Goal: Transaction & Acquisition: Purchase product/service

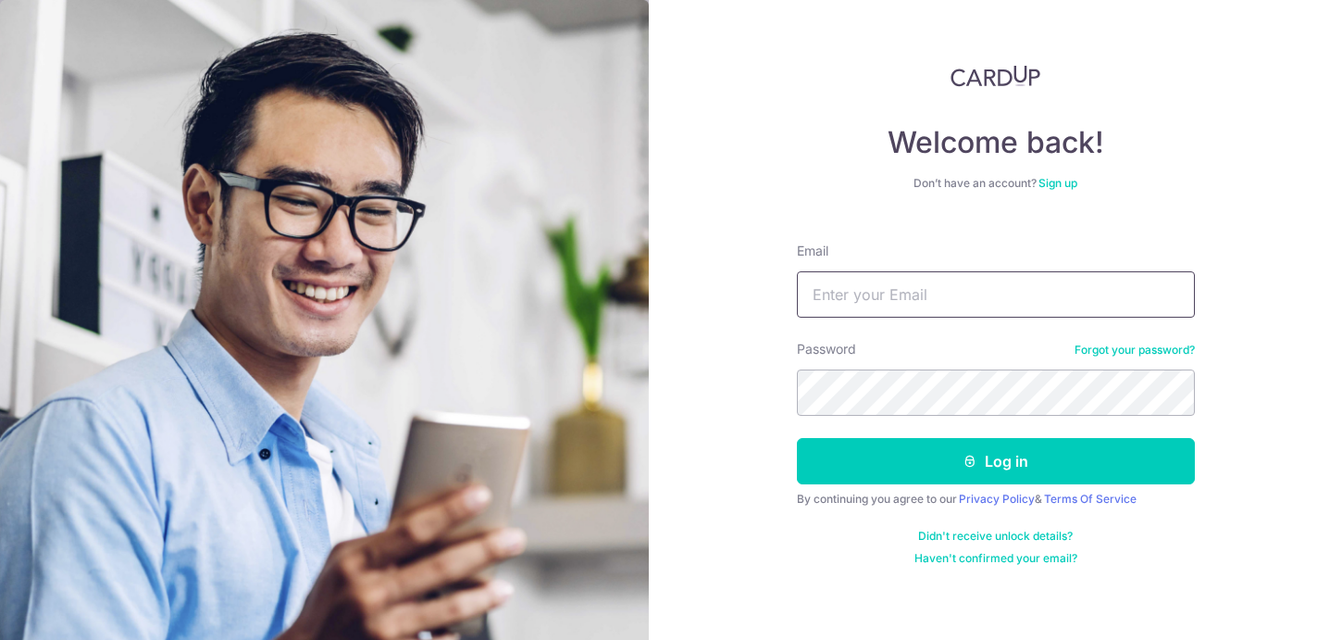
click at [829, 291] on input "Email" at bounding box center [996, 294] width 398 height 46
type input "felix@venta.sg"
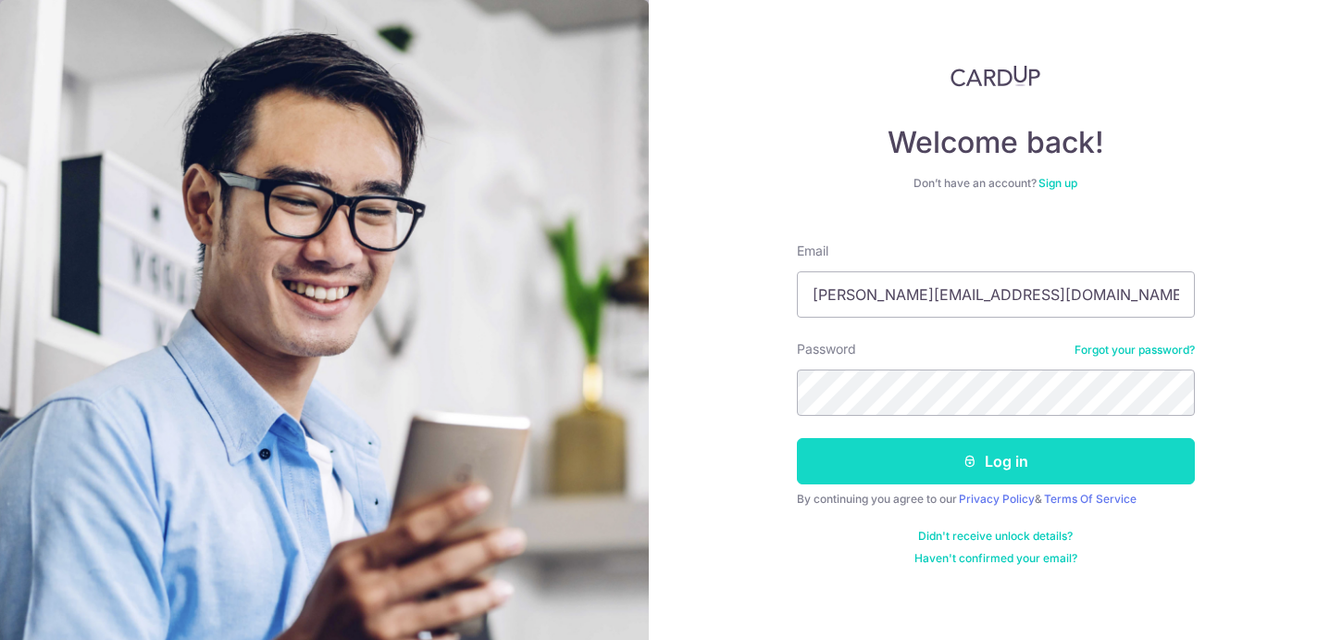
click at [957, 459] on button "Log in" at bounding box center [996, 461] width 398 height 46
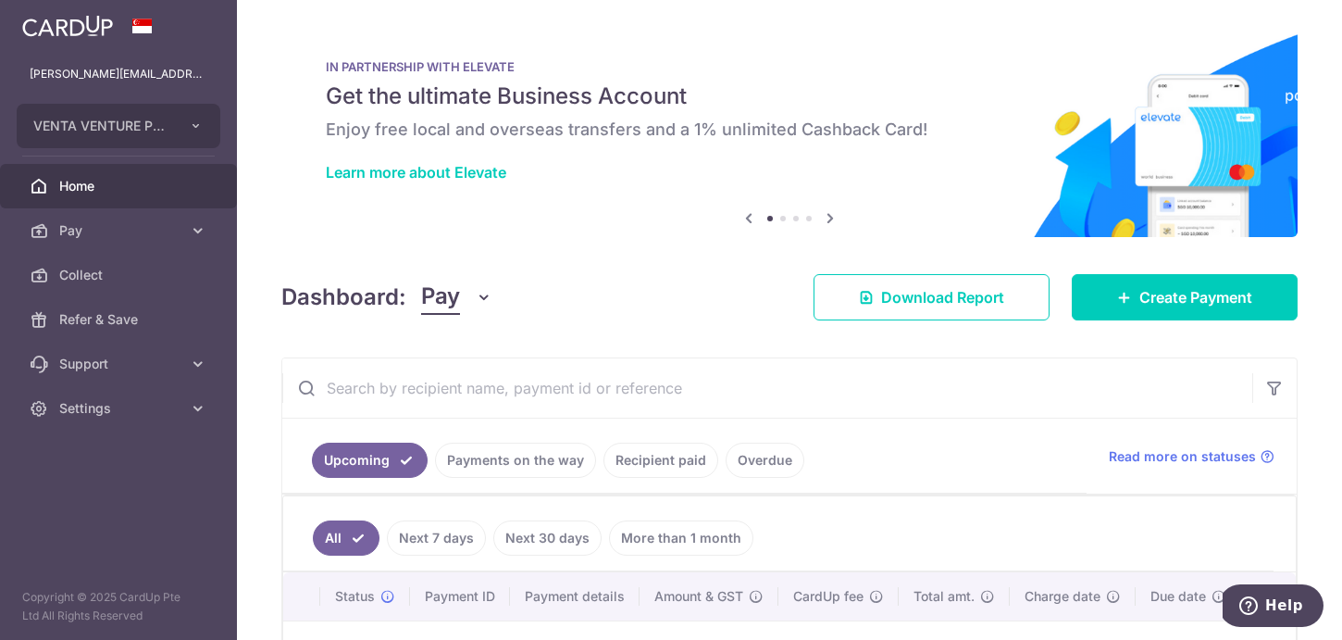
click at [626, 346] on div "× Pause Schedule Pause all future payments in this series Pause just this one p…" at bounding box center [789, 320] width 1105 height 640
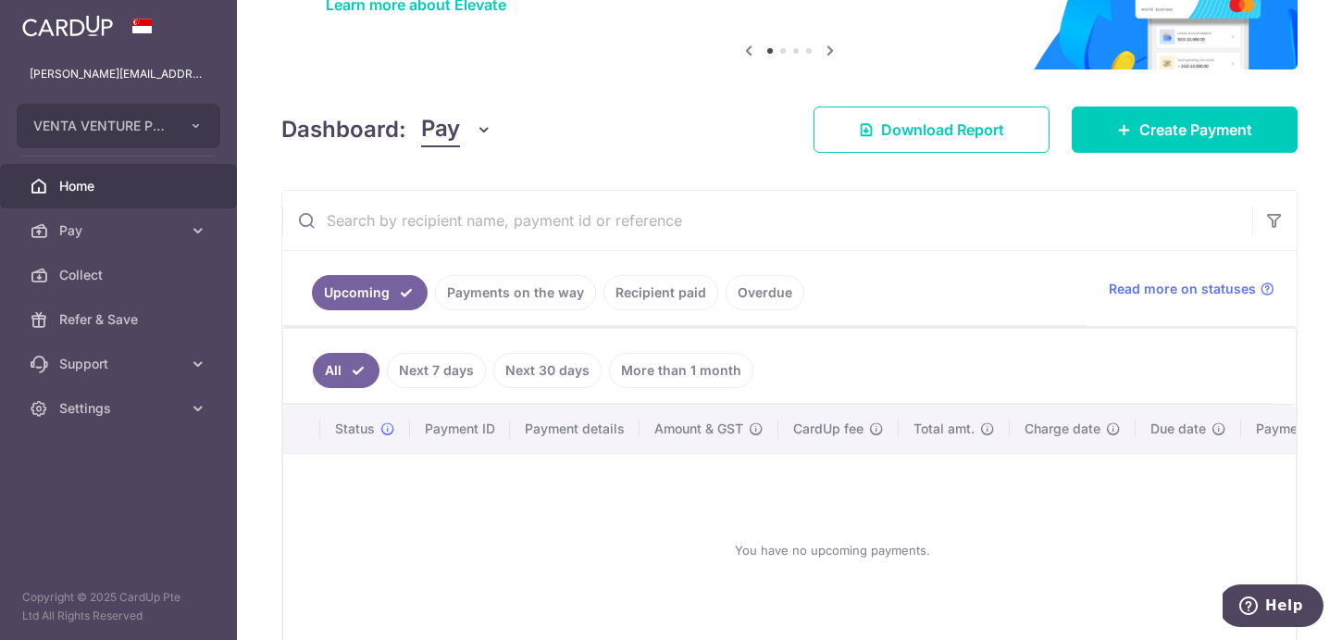
scroll to position [265, 0]
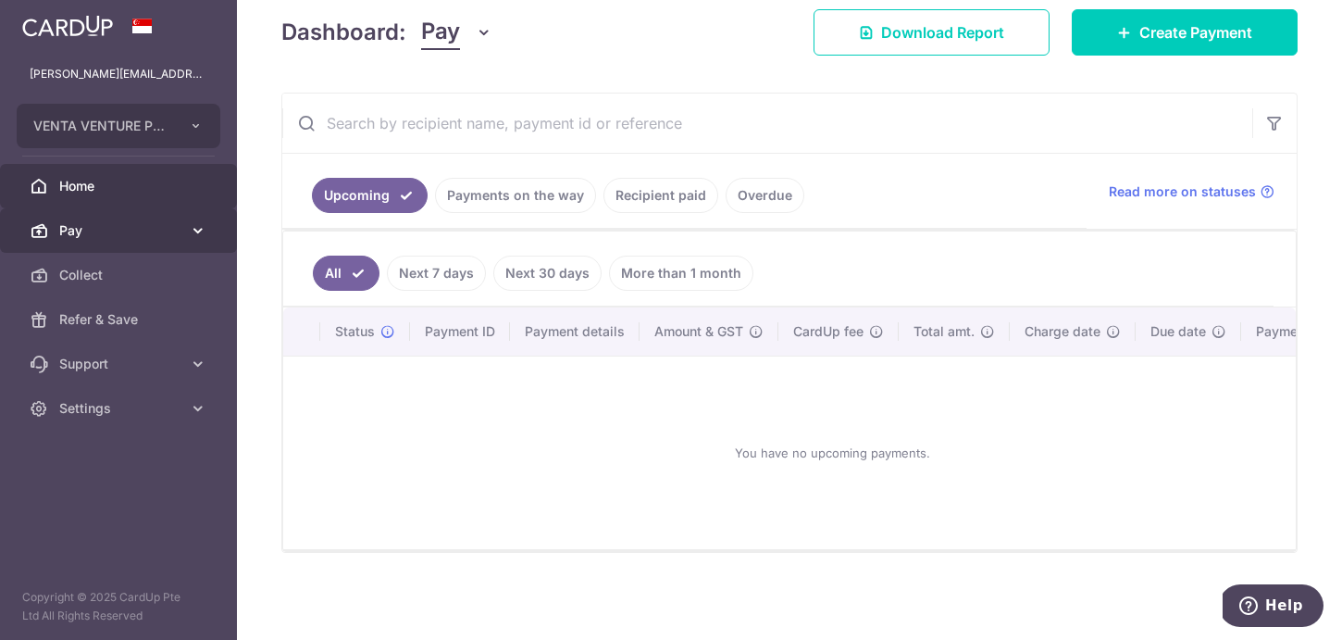
click at [196, 226] on icon at bounding box center [198, 230] width 19 height 19
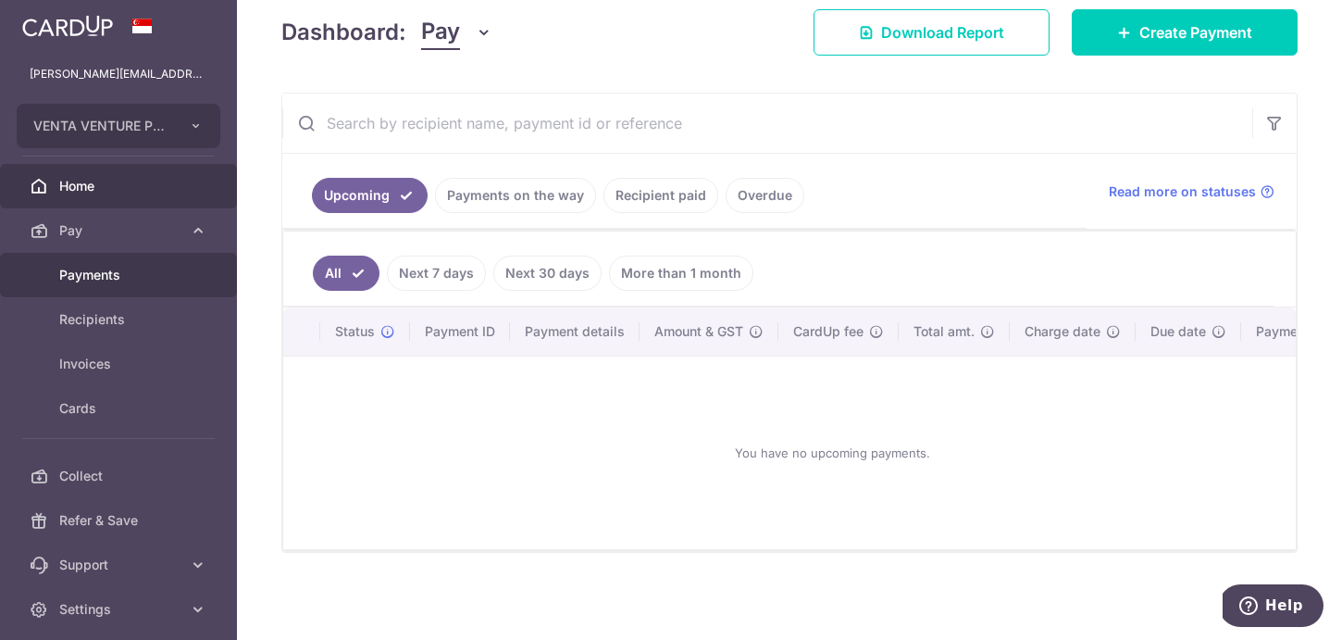
click at [100, 285] on link "Payments" at bounding box center [118, 275] width 237 height 44
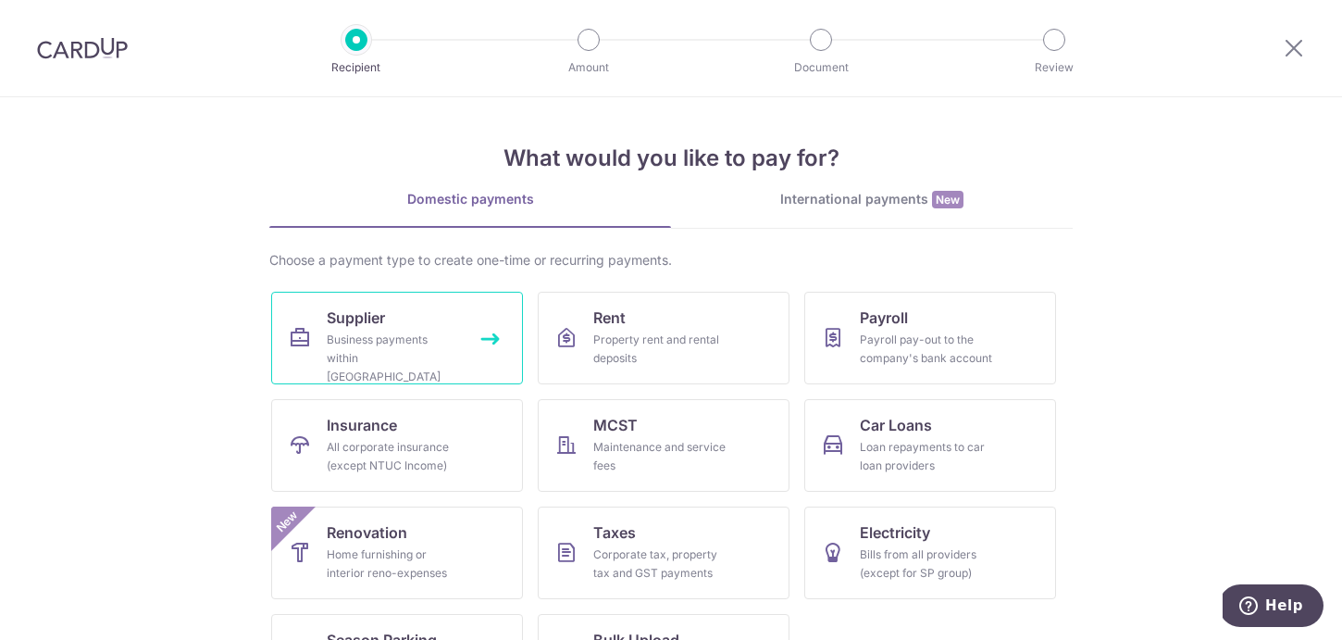
click at [436, 338] on div "Business payments within [GEOGRAPHIC_DATA]" at bounding box center [393, 358] width 133 height 56
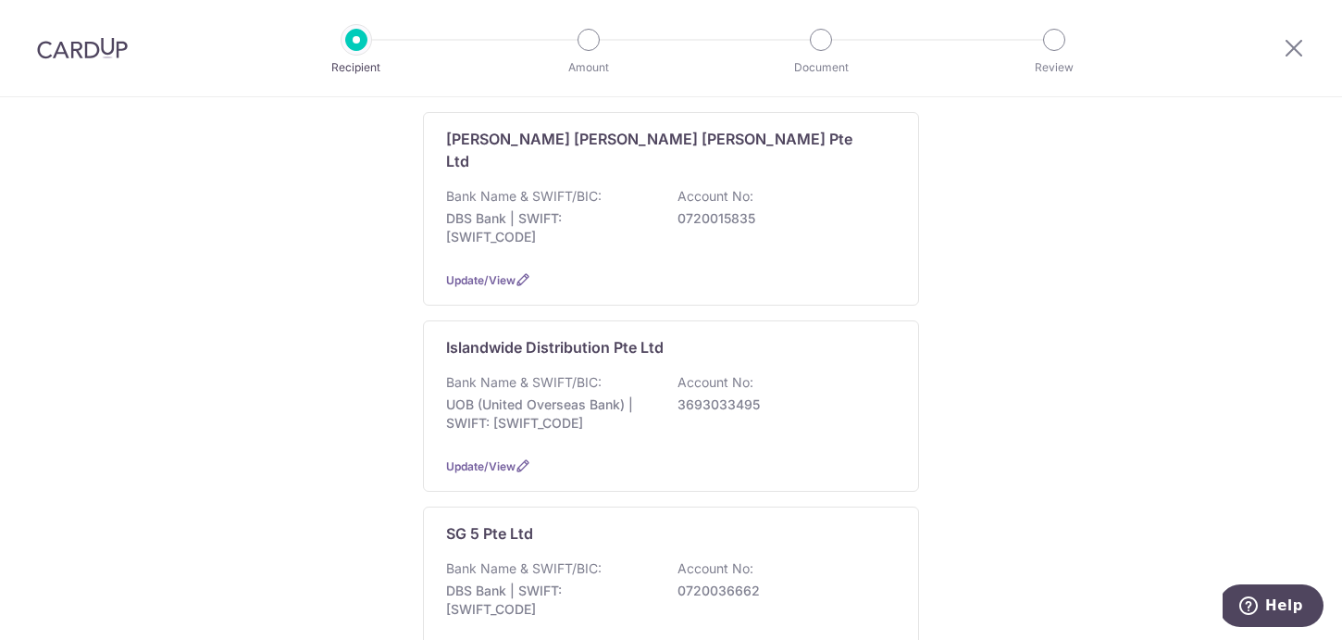
scroll to position [480, 0]
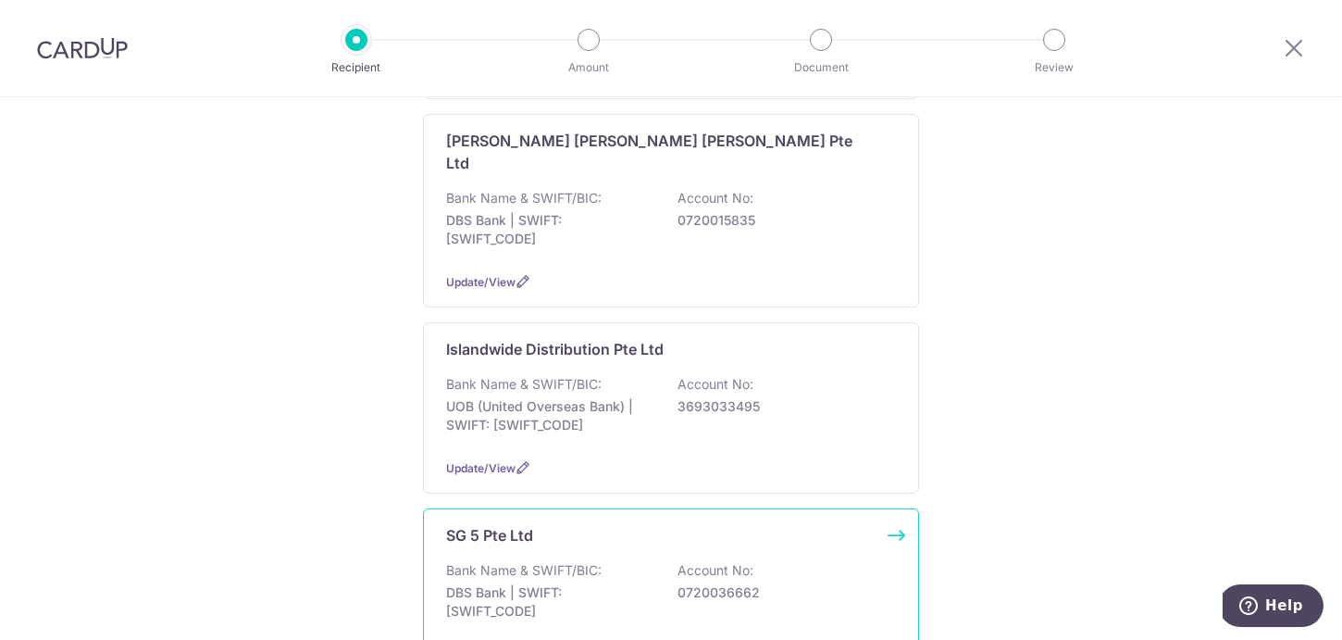
click at [615, 524] on div "SG 5 Pte Ltd" at bounding box center [660, 535] width 428 height 22
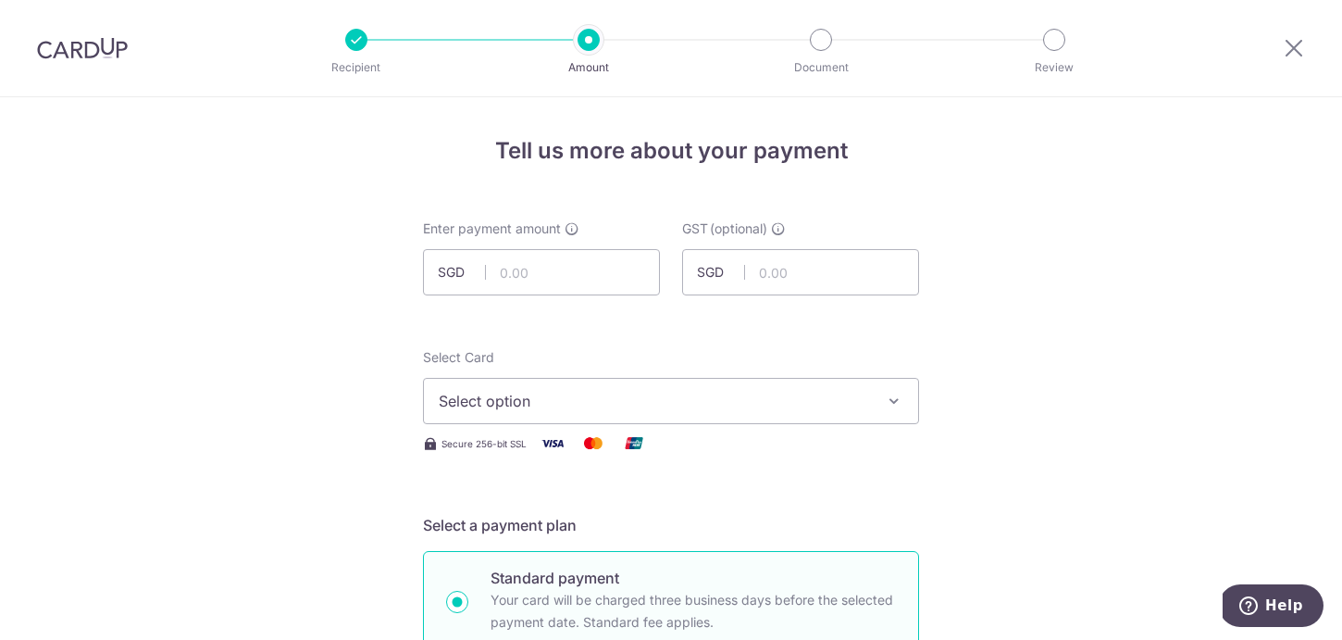
click at [891, 401] on icon "button" at bounding box center [894, 401] width 19 height 19
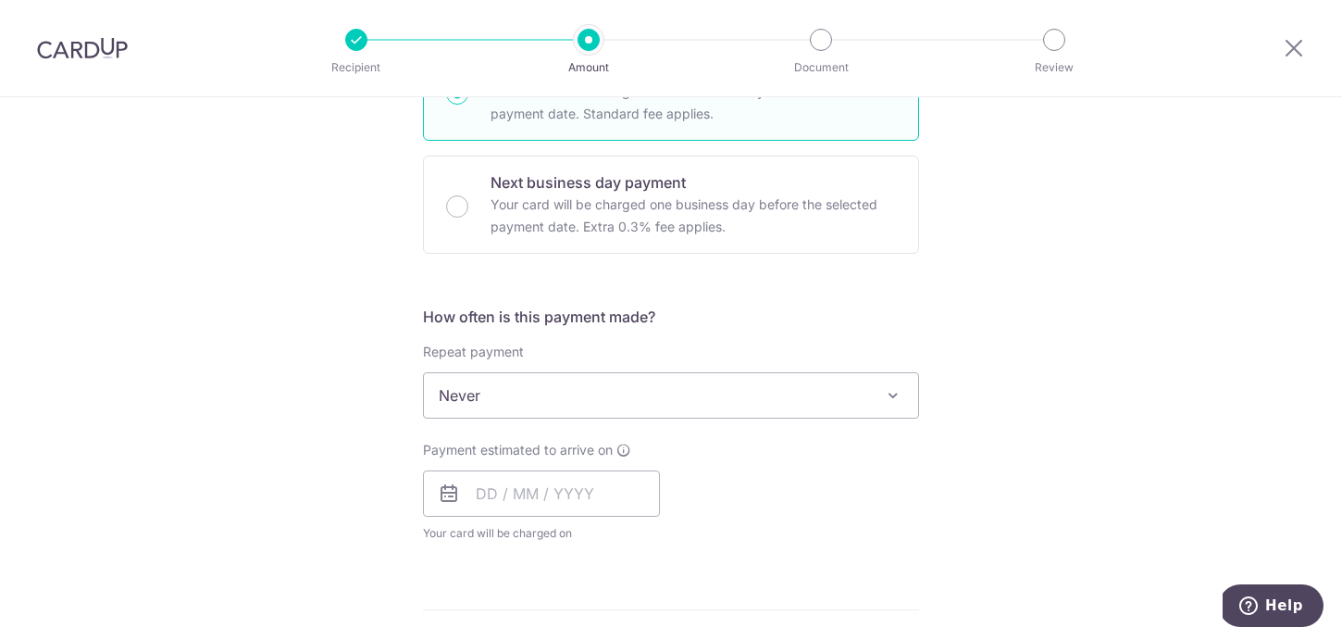
scroll to position [523, 0]
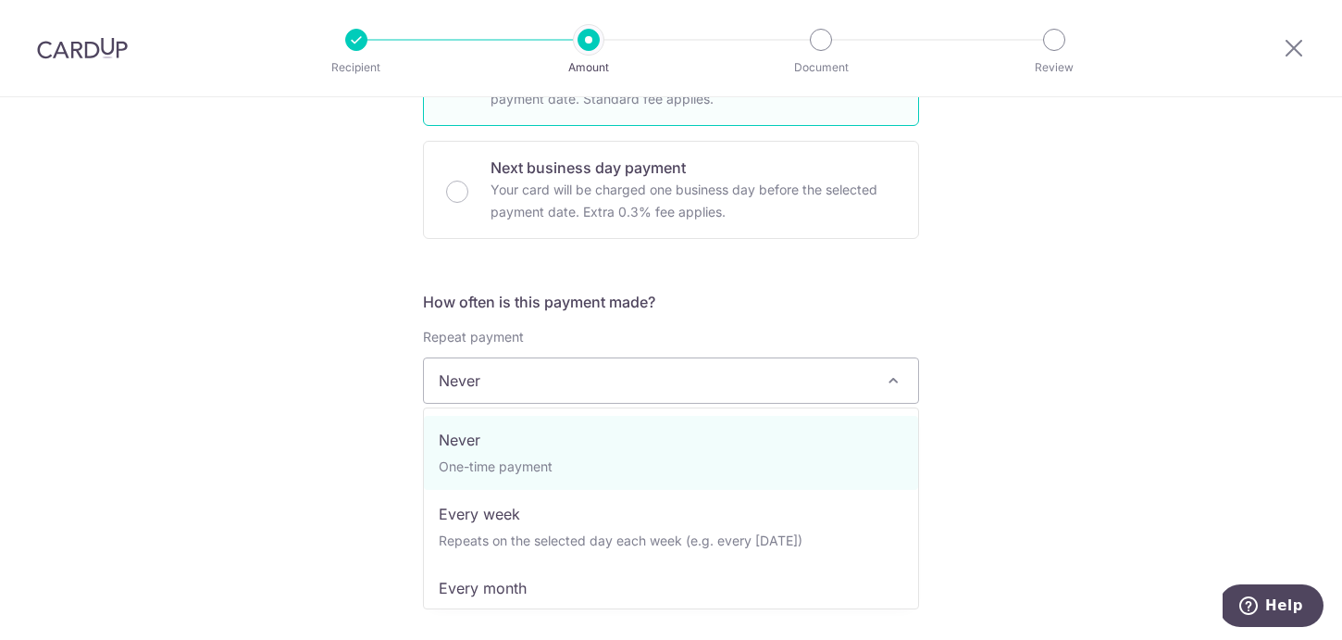
click at [887, 393] on span "Never" at bounding box center [671, 380] width 494 height 44
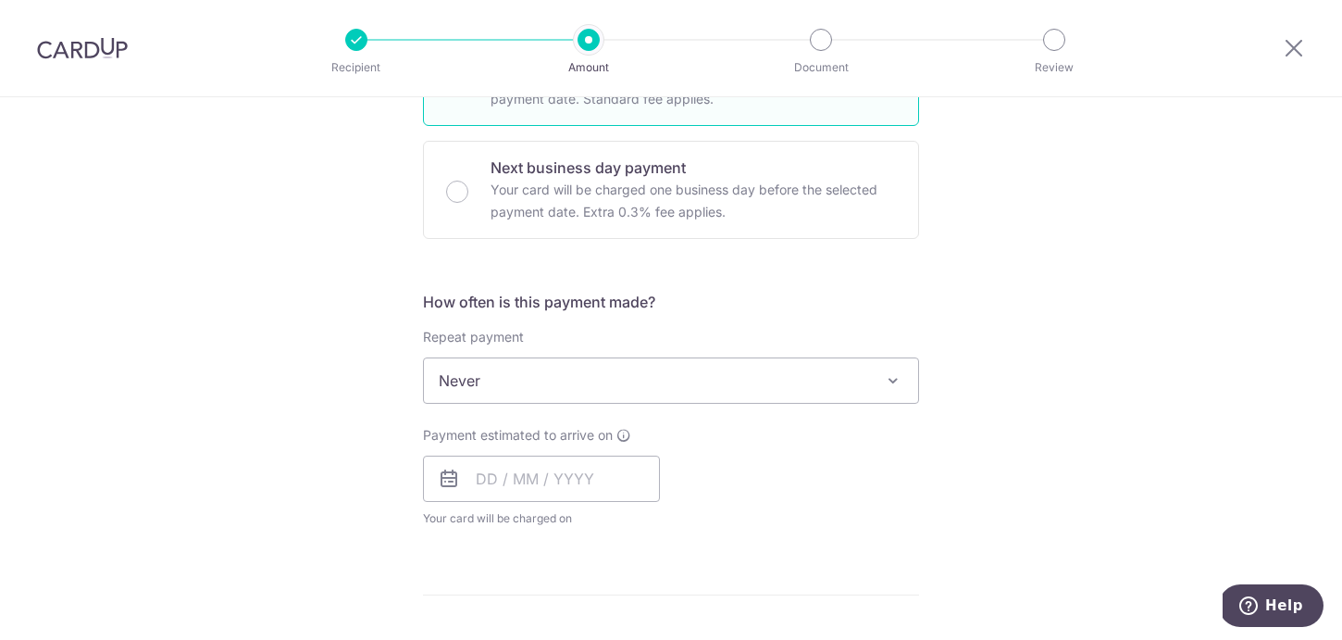
click at [1068, 432] on div "Tell us more about your payment Enter payment amount SGD GST (optional) SGD Sel…" at bounding box center [671, 473] width 1342 height 1799
click at [592, 500] on input "text" at bounding box center [541, 478] width 237 height 46
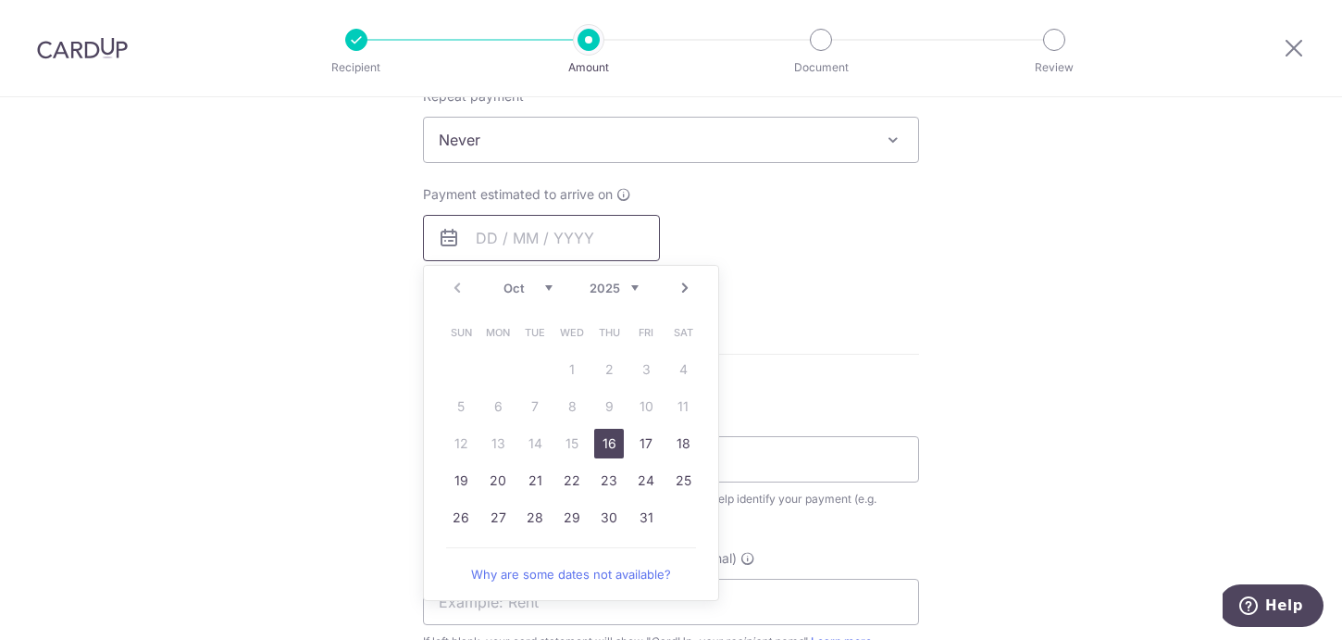
scroll to position [772, 0]
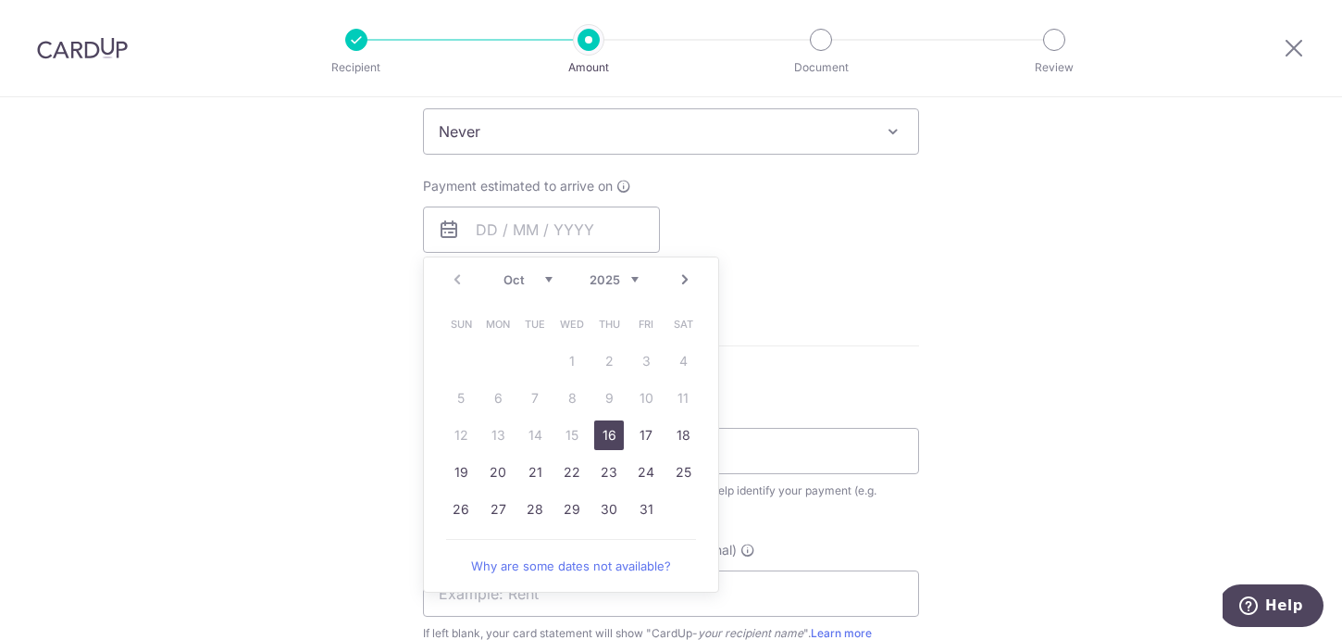
click at [610, 436] on link "16" at bounding box center [609, 435] width 30 height 30
type input "[DATE]"
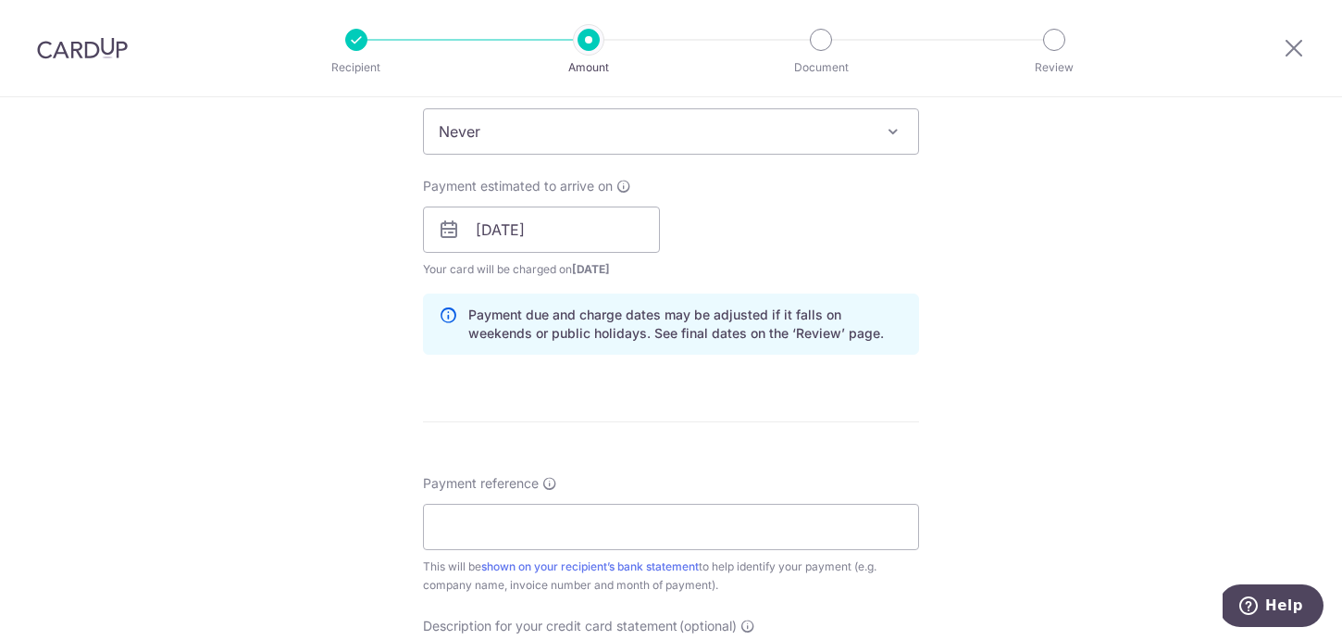
click at [926, 416] on div "Tell us more about your payment Enter payment amount SGD GST (optional) SGD Sel…" at bounding box center [671, 262] width 1342 height 1875
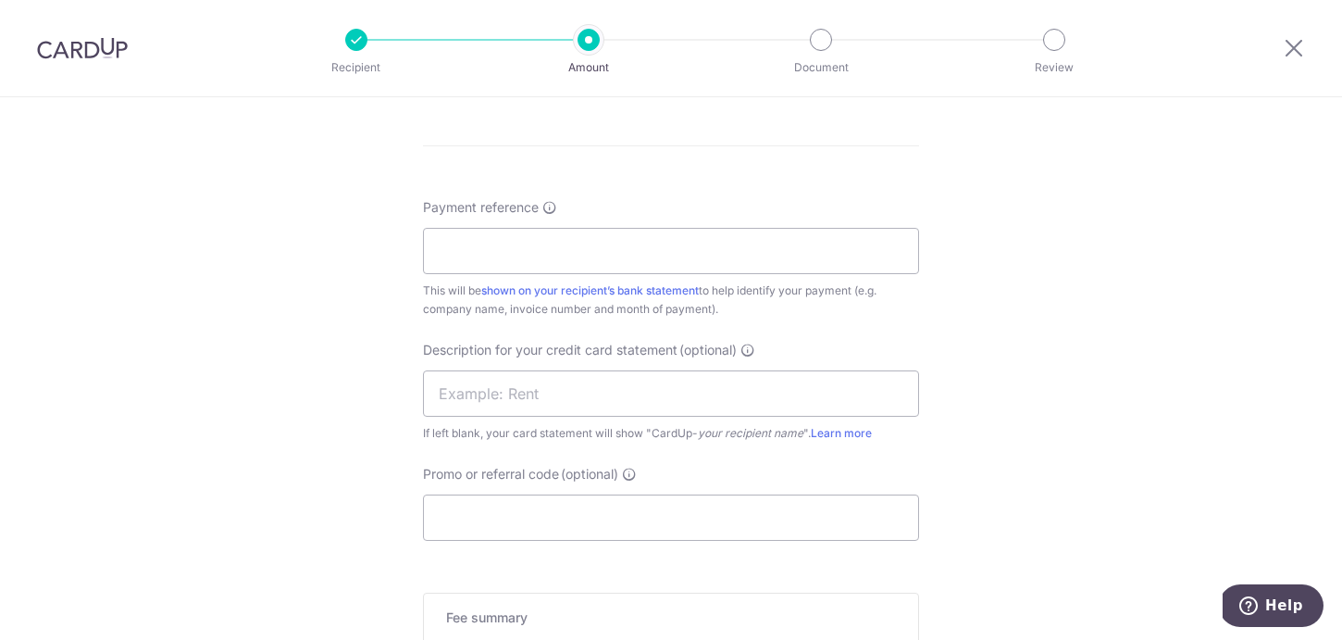
scroll to position [1063, 0]
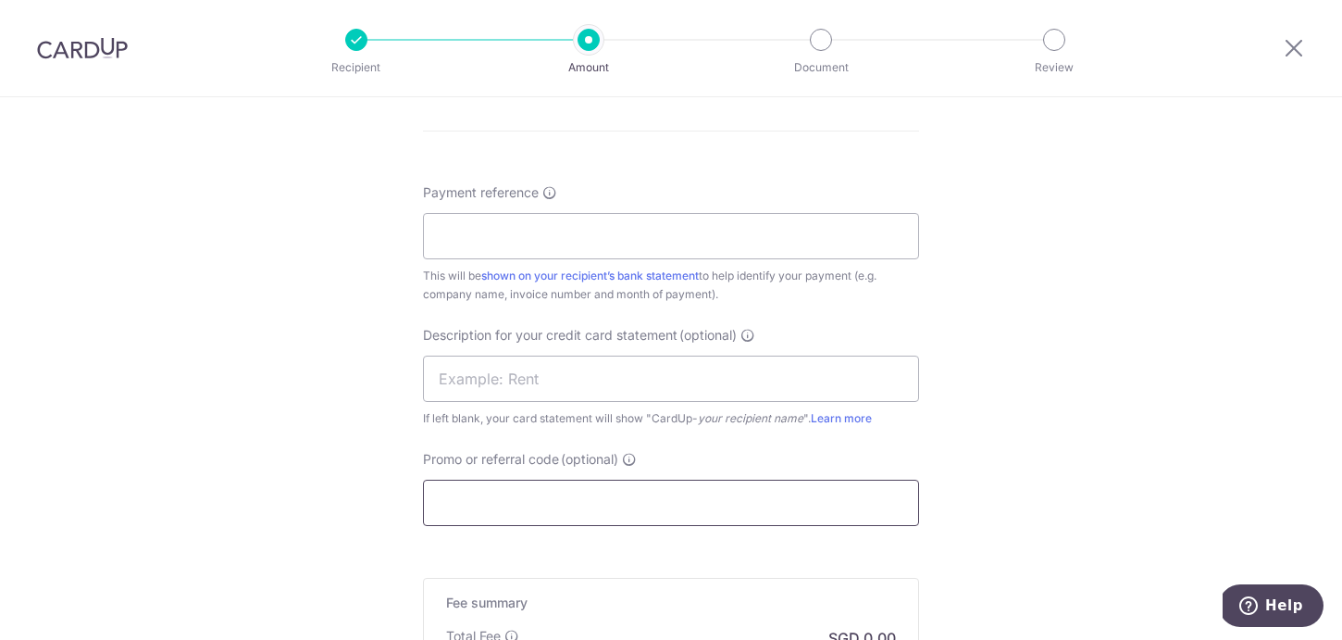
click at [546, 482] on input "Promo or referral code (optional)" at bounding box center [671, 503] width 496 height 46
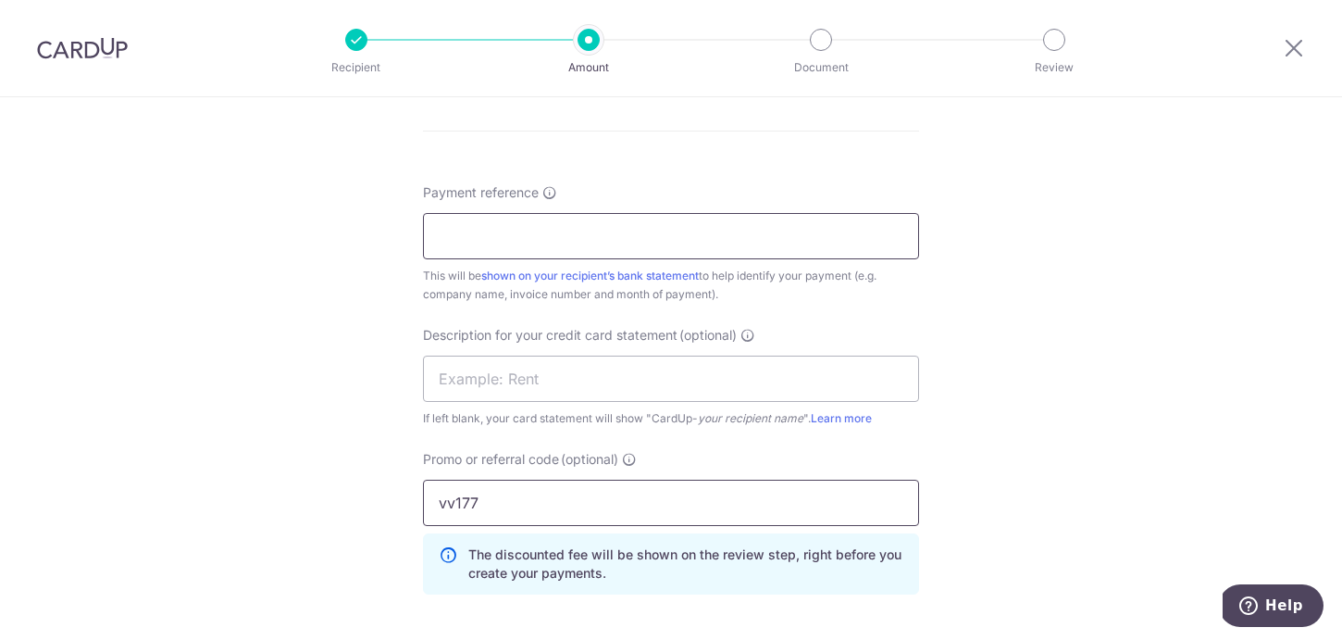
type input "vv177"
click at [540, 237] on input "Payment reference" at bounding box center [671, 236] width 496 height 46
type input "20251689 venta venture PL"
click at [580, 390] on input "text" at bounding box center [671, 378] width 496 height 46
click at [514, 411] on div "If left blank, your card statement will show "CardUp- your recipient name ". Le…" at bounding box center [671, 418] width 496 height 19
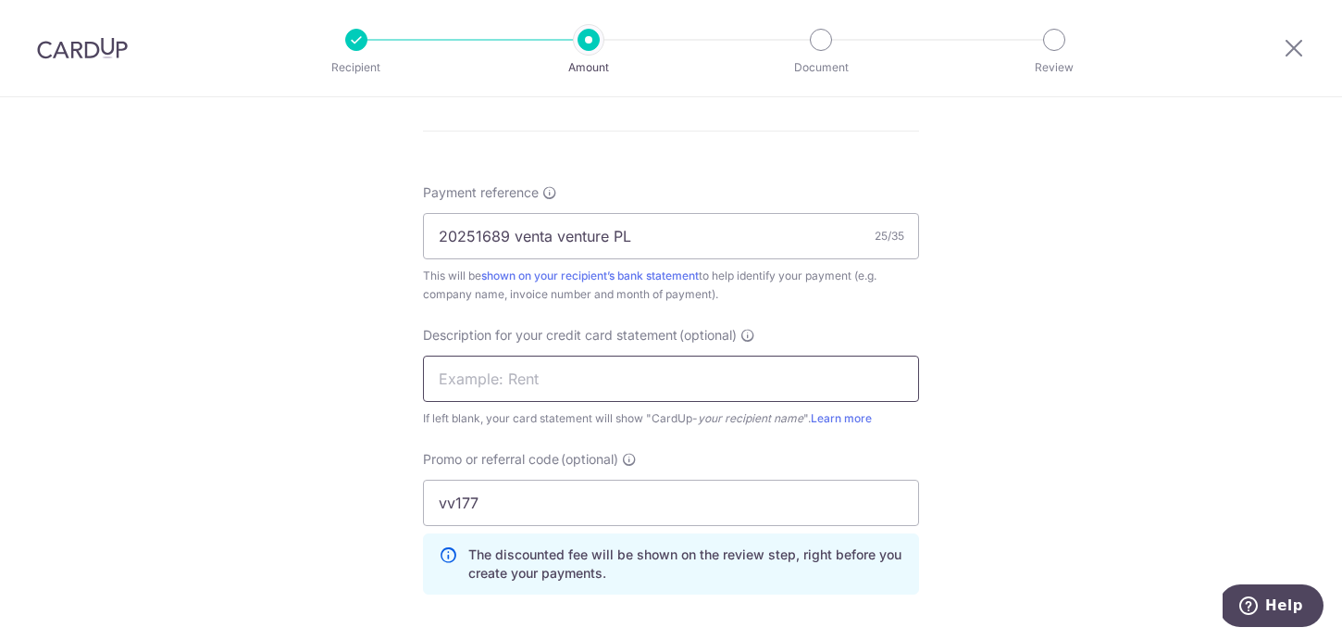
click at [829, 369] on input "text" at bounding box center [671, 378] width 496 height 46
type input "c"
type input "r"
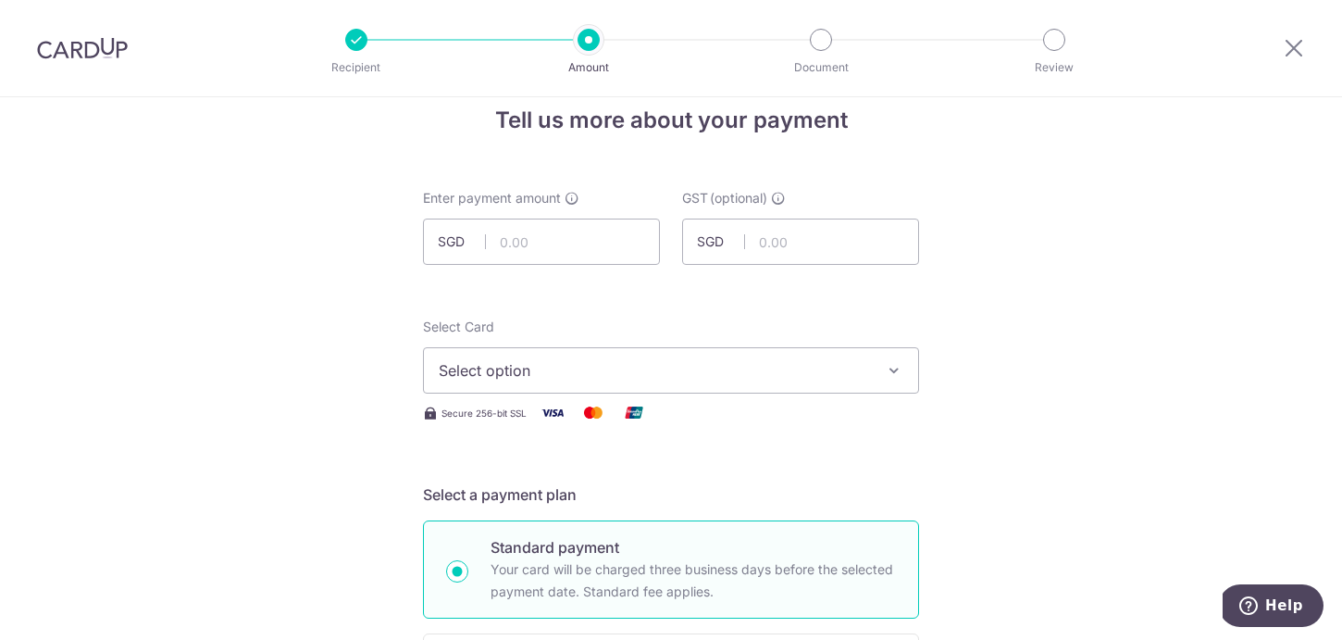
scroll to position [27, 0]
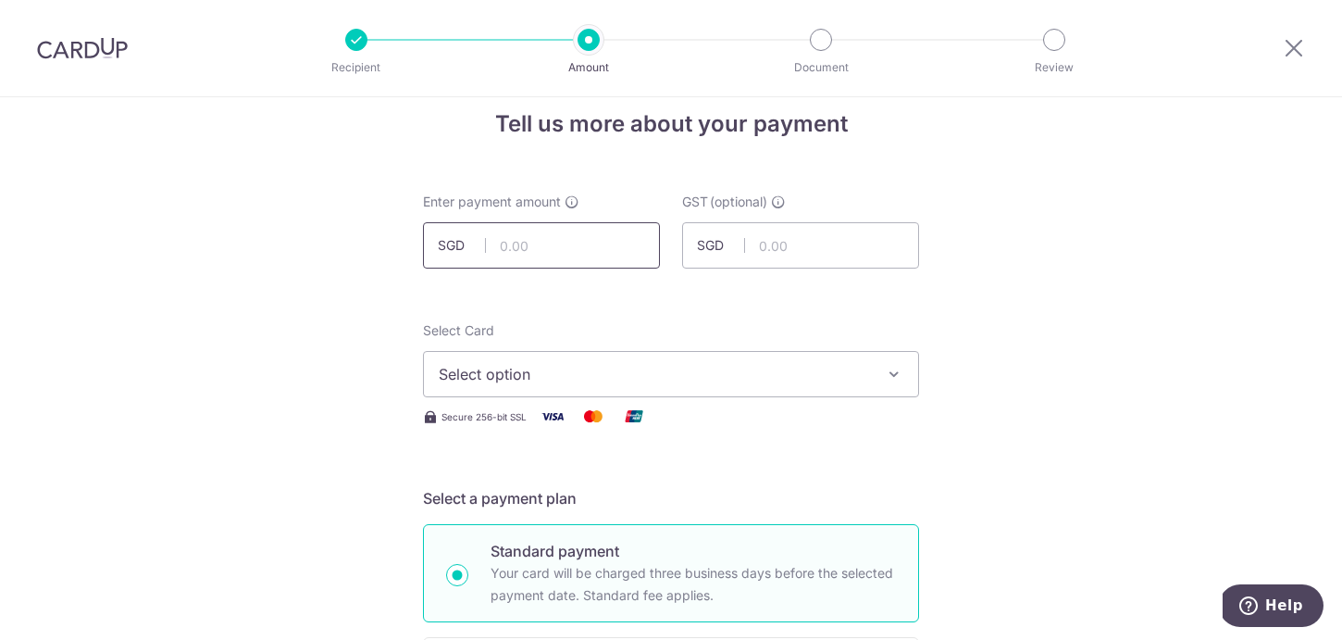
type input "house repair"
drag, startPoint x: 580, startPoint y: 243, endPoint x: 623, endPoint y: 266, distance: 48.9
click at [622, 261] on input "text" at bounding box center [541, 245] width 237 height 46
type input "10,000.00"
type input "900.00"
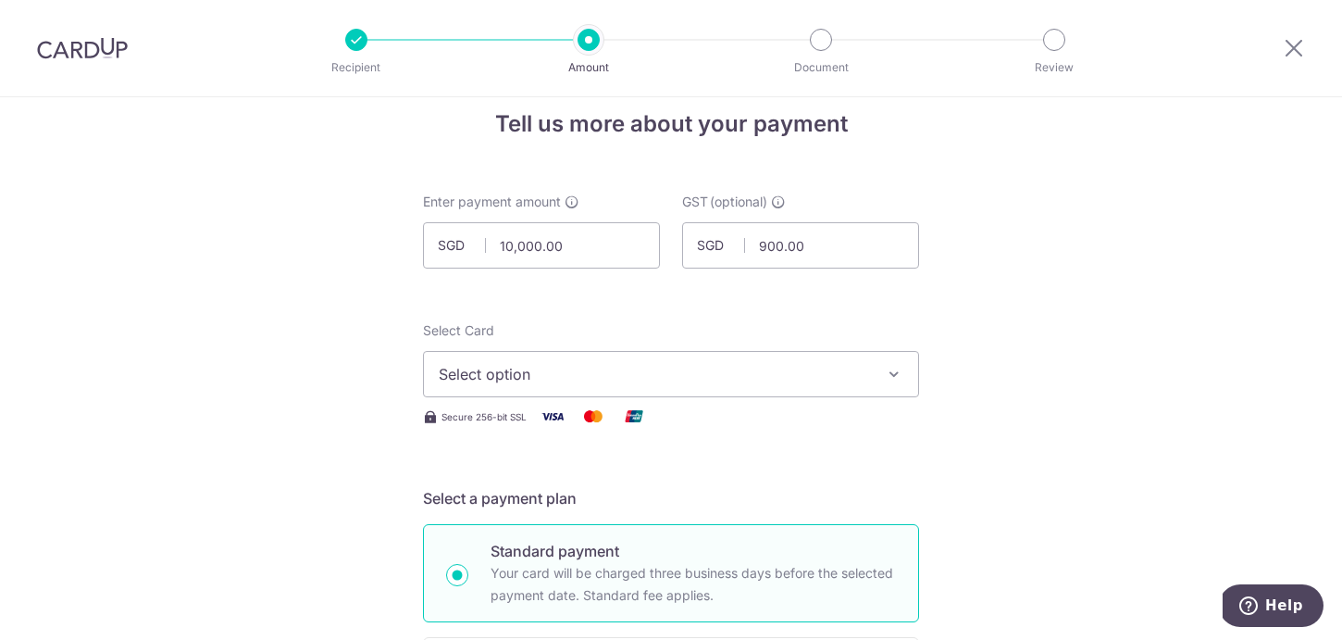
click at [829, 378] on span "Select option" at bounding box center [654, 374] width 431 height 22
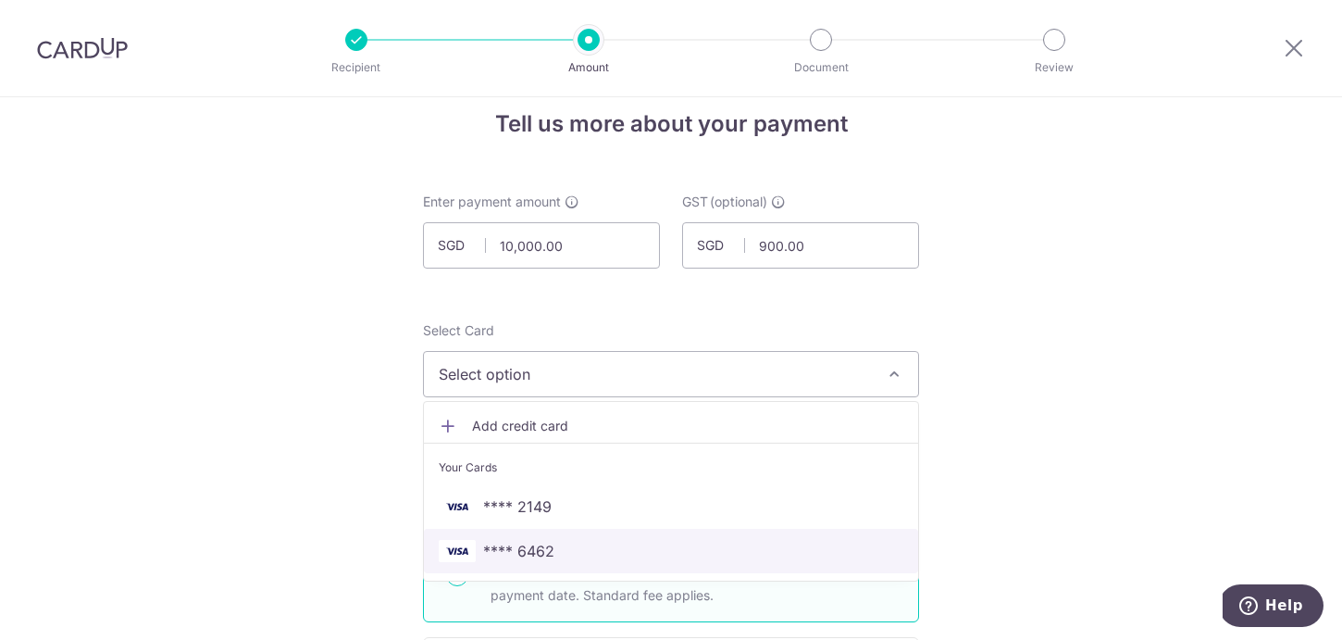
click at [691, 530] on link "**** 6462" at bounding box center [671, 551] width 494 height 44
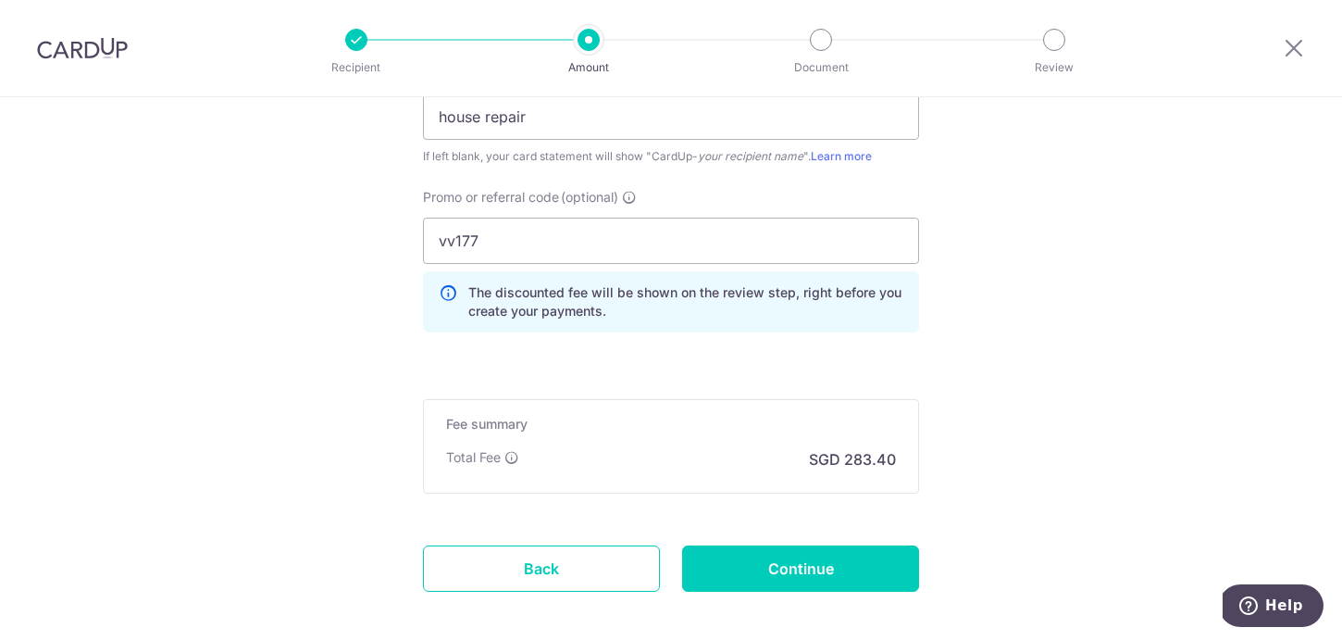
scroll to position [1415, 0]
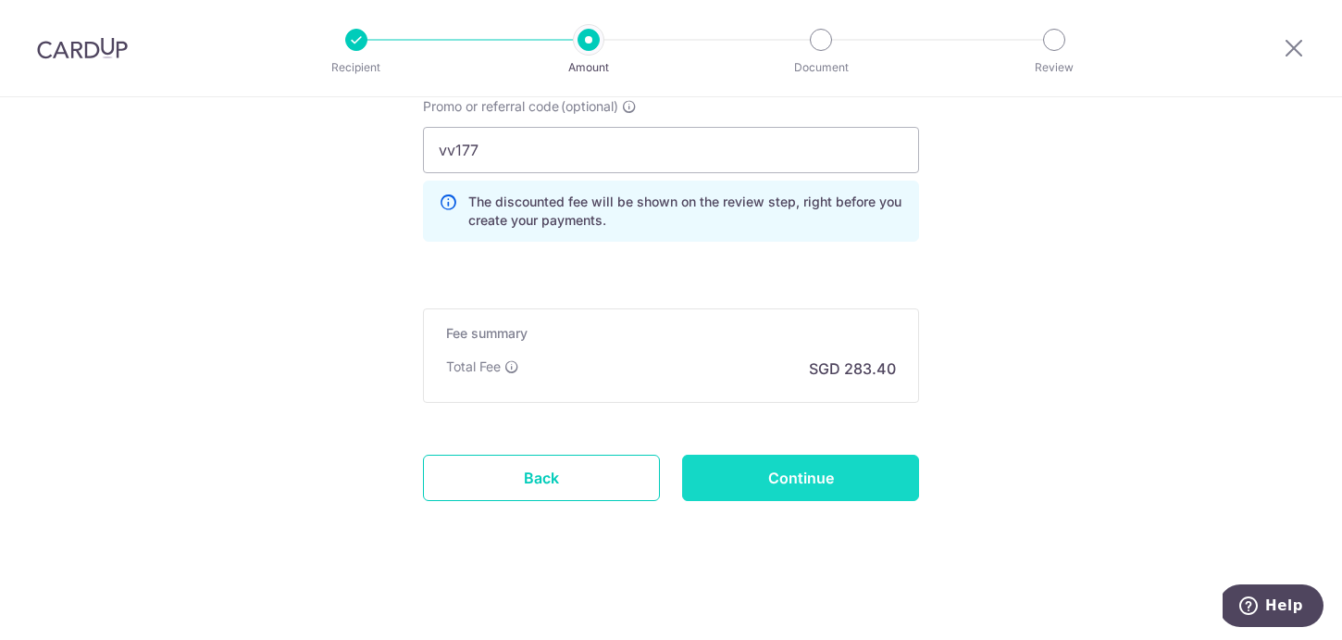
click at [796, 486] on input "Continue" at bounding box center [800, 478] width 237 height 46
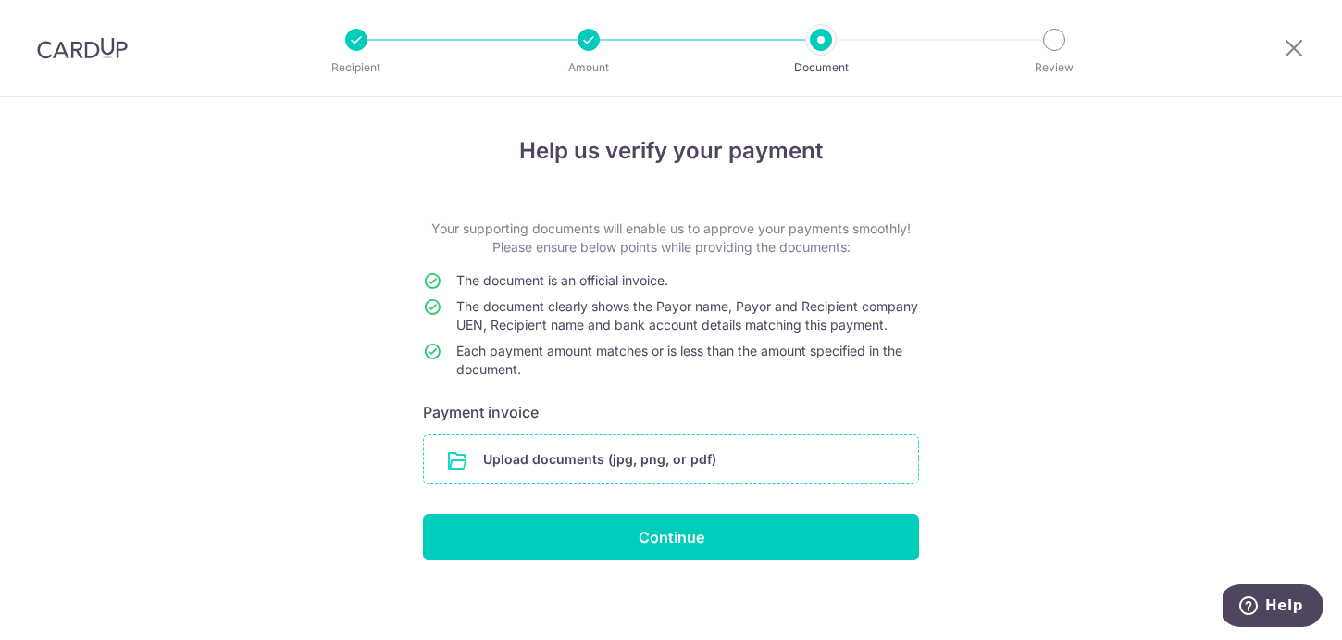
click at [651, 483] on input "file" at bounding box center [671, 459] width 494 height 48
click at [687, 483] on input "file" at bounding box center [671, 459] width 494 height 48
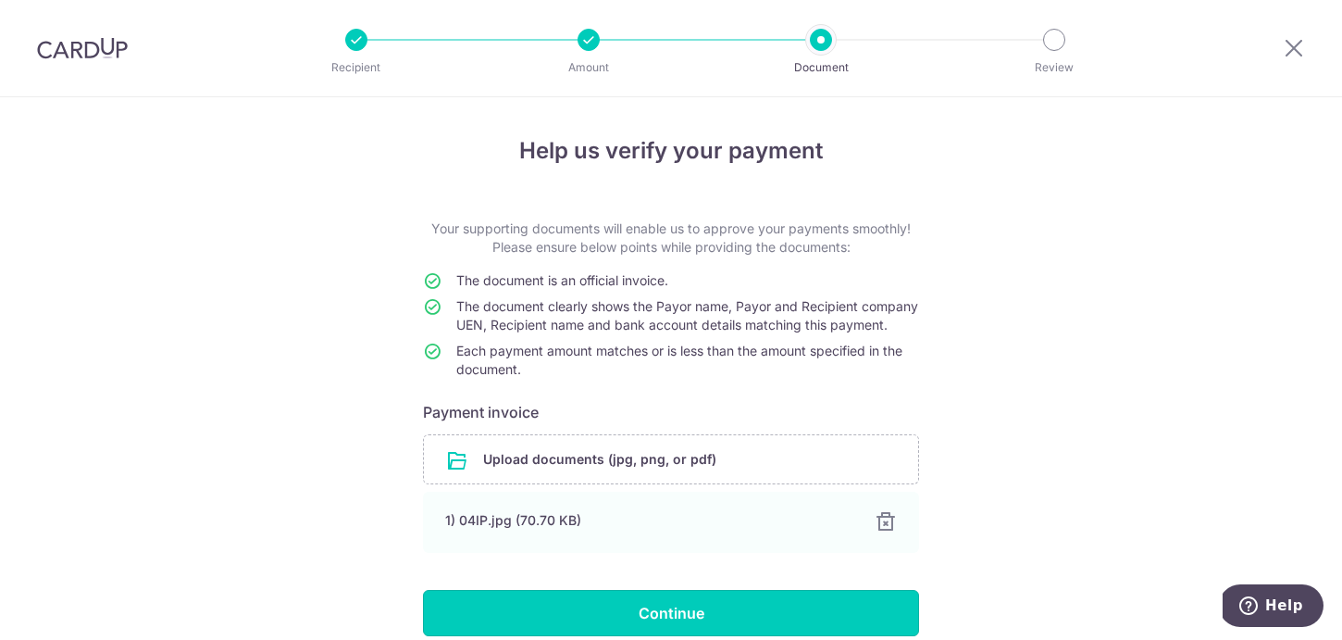
click at [862, 620] on input "Continue" at bounding box center [671, 613] width 496 height 46
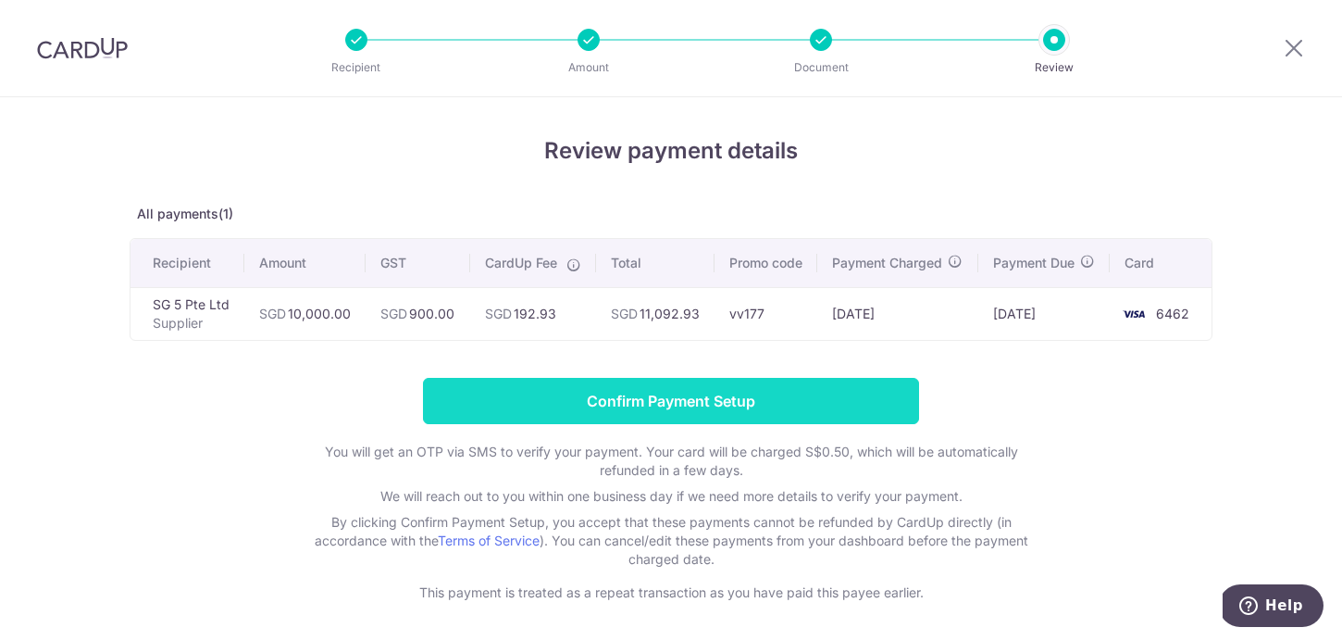
click at [705, 418] on input "Confirm Payment Setup" at bounding box center [671, 401] width 496 height 46
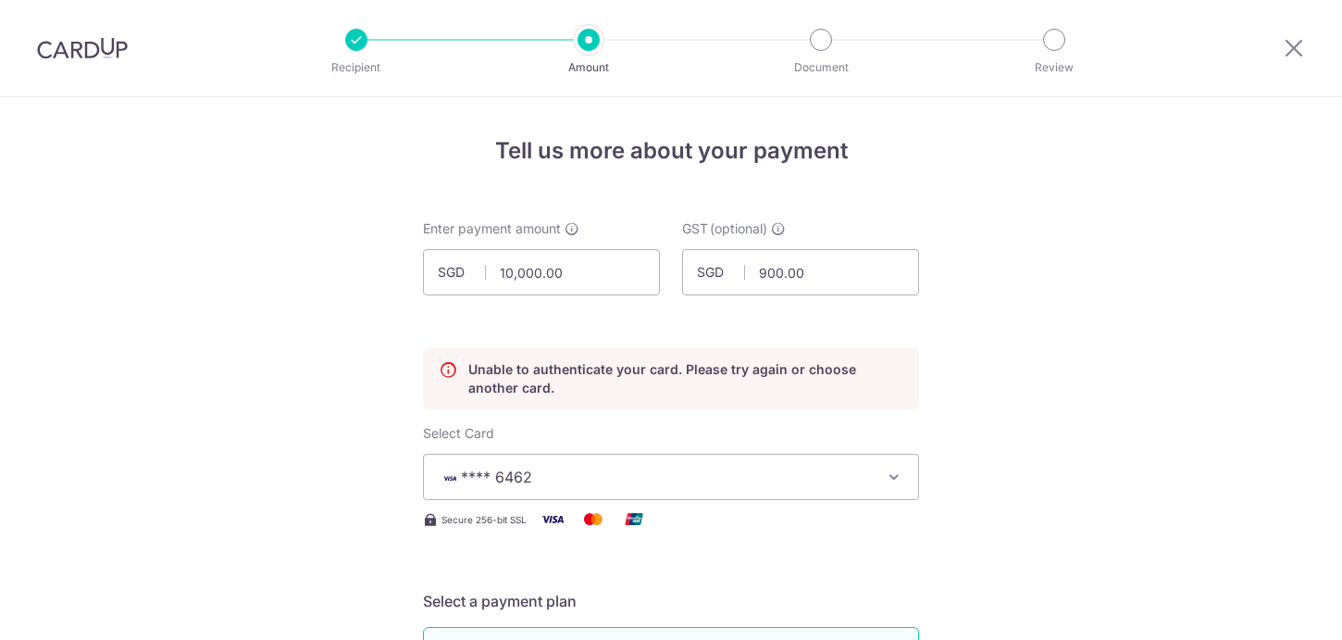
scroll to position [251, 0]
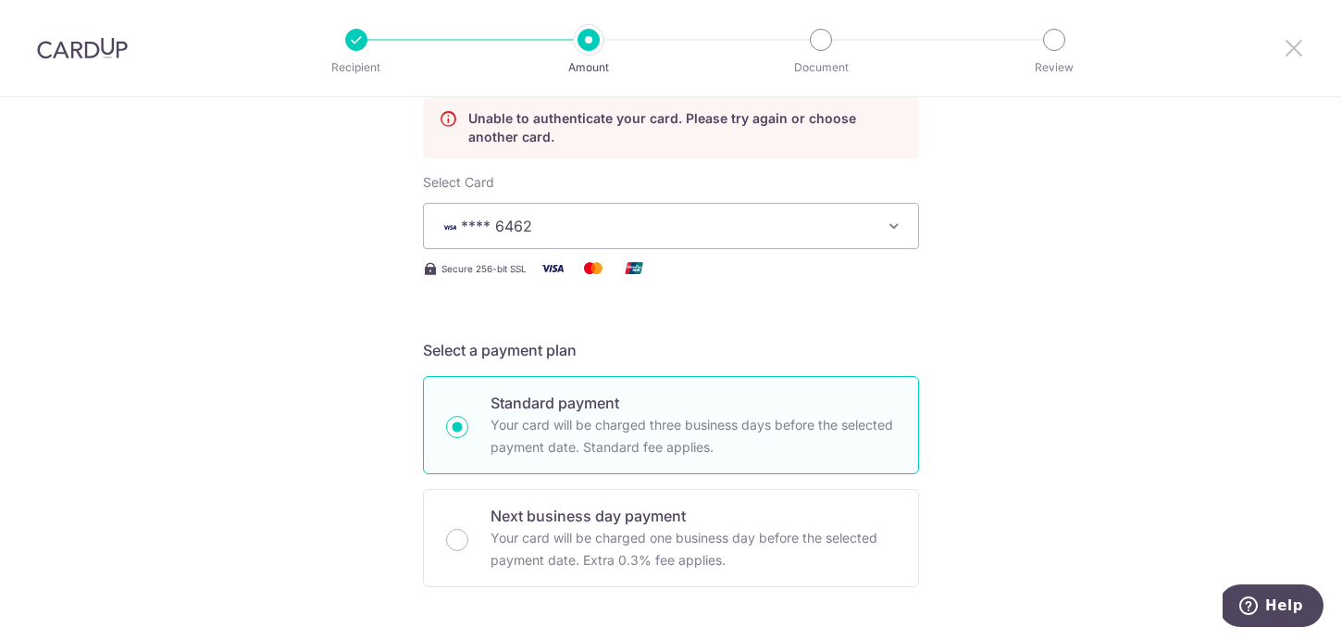
click at [1290, 40] on icon at bounding box center [1294, 47] width 22 height 23
